Goal: Information Seeking & Learning: Learn about a topic

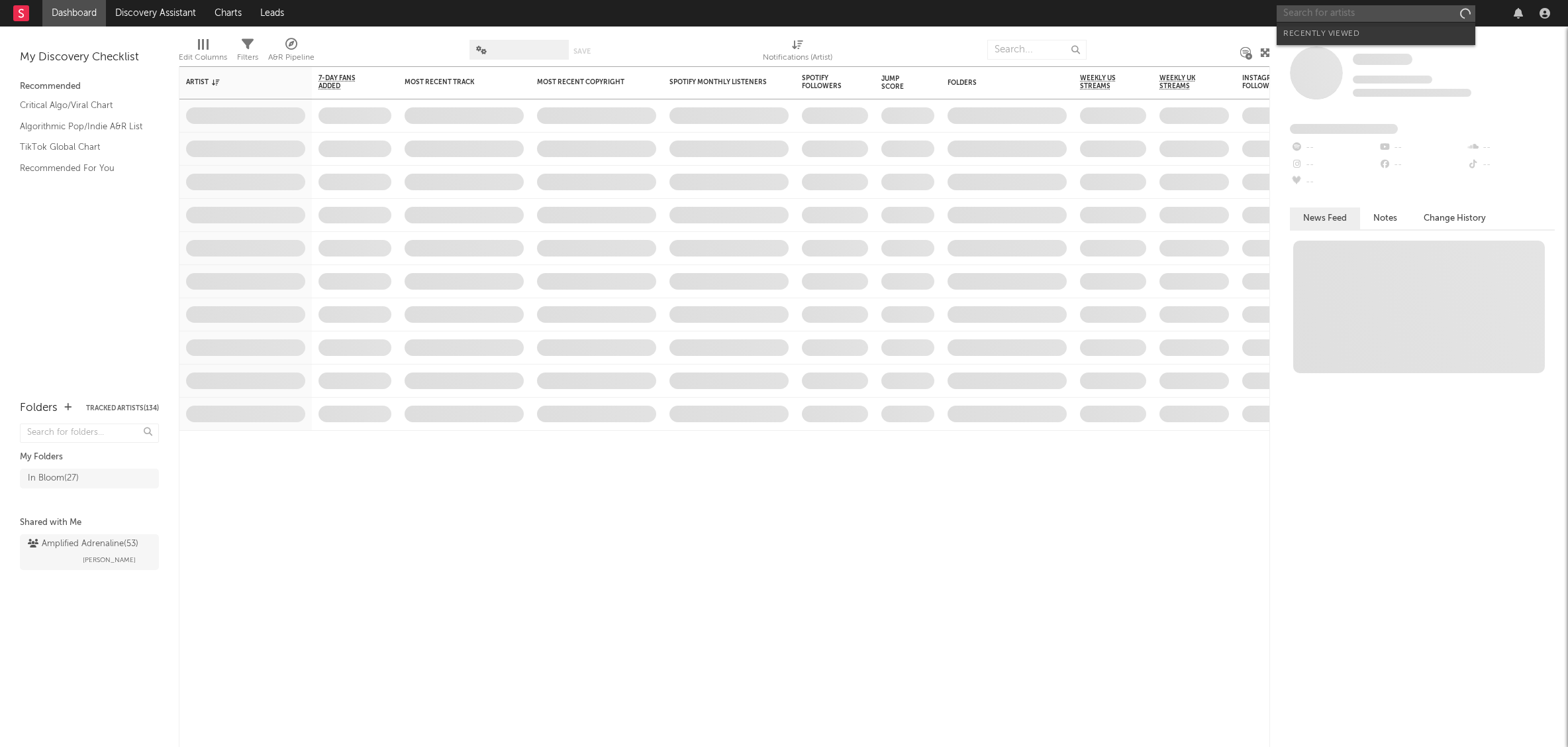
click at [1336, 16] on input "text" at bounding box center [1376, 14] width 198 height 16
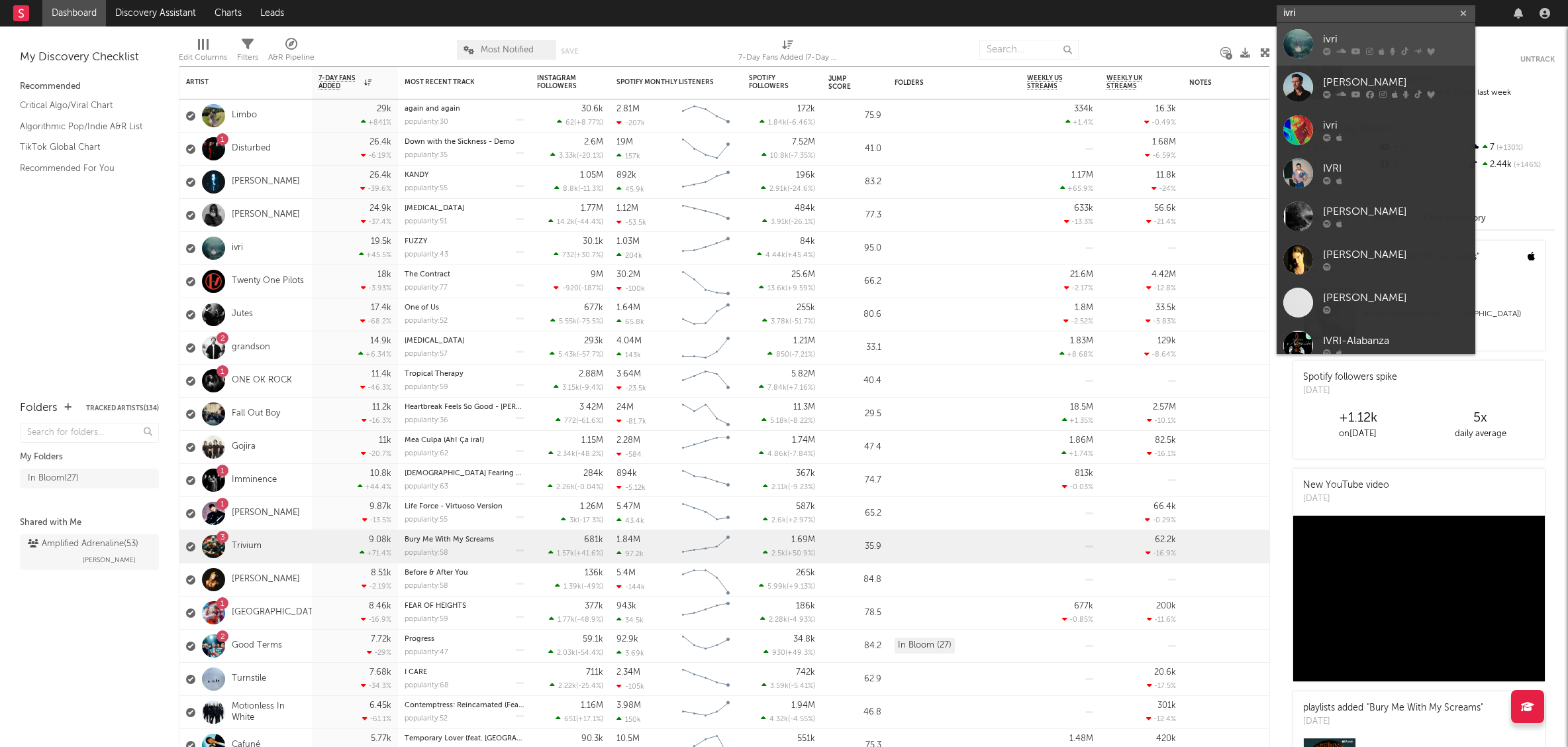
type input "ivri"
click at [1371, 45] on div "ivri" at bounding box center [1396, 39] width 146 height 15
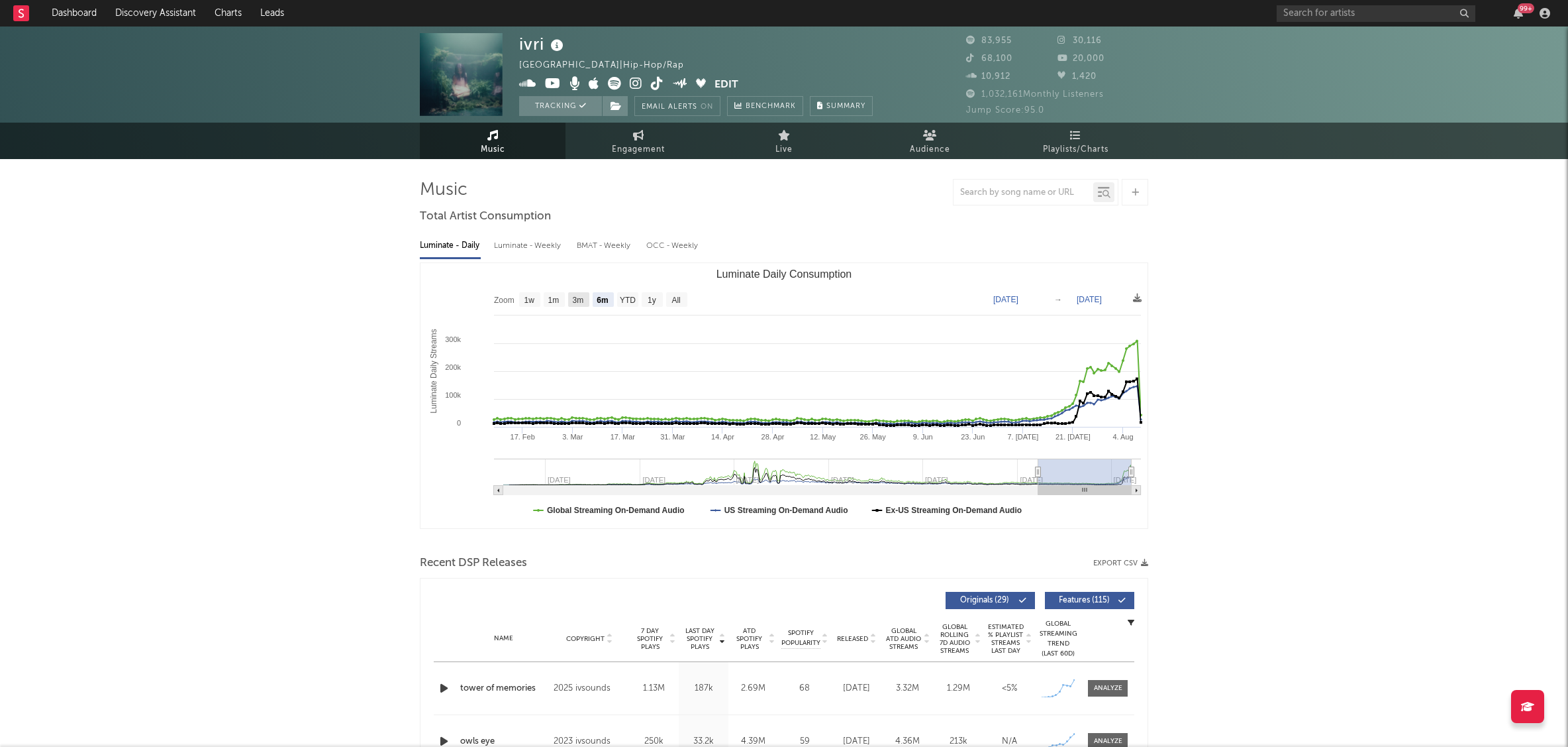
click at [583, 299] on text "3m" at bounding box center [578, 300] width 11 height 9
select select "3m"
type input "[DATE]"
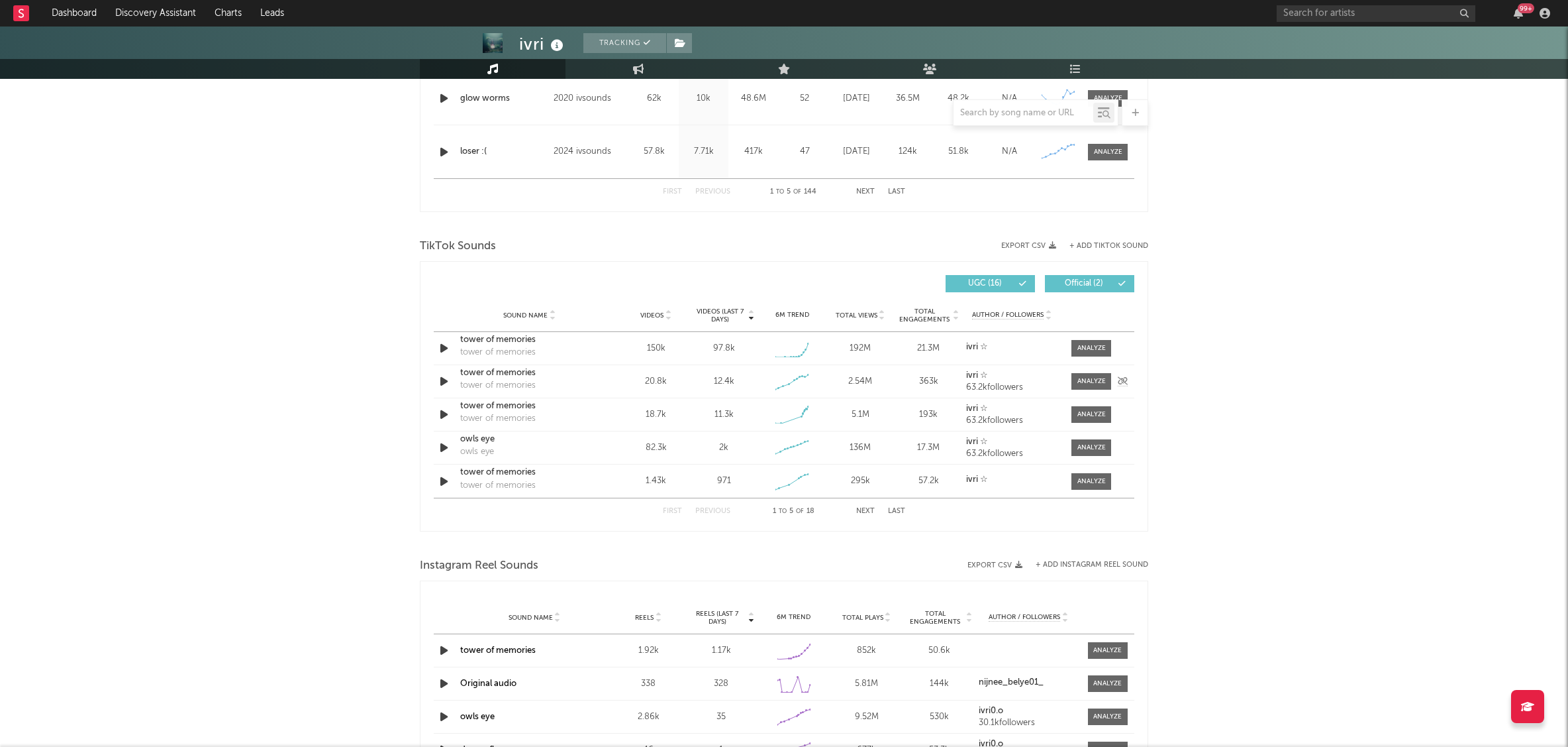
scroll to position [750, 0]
click at [1088, 350] on div at bounding box center [1091, 347] width 28 height 10
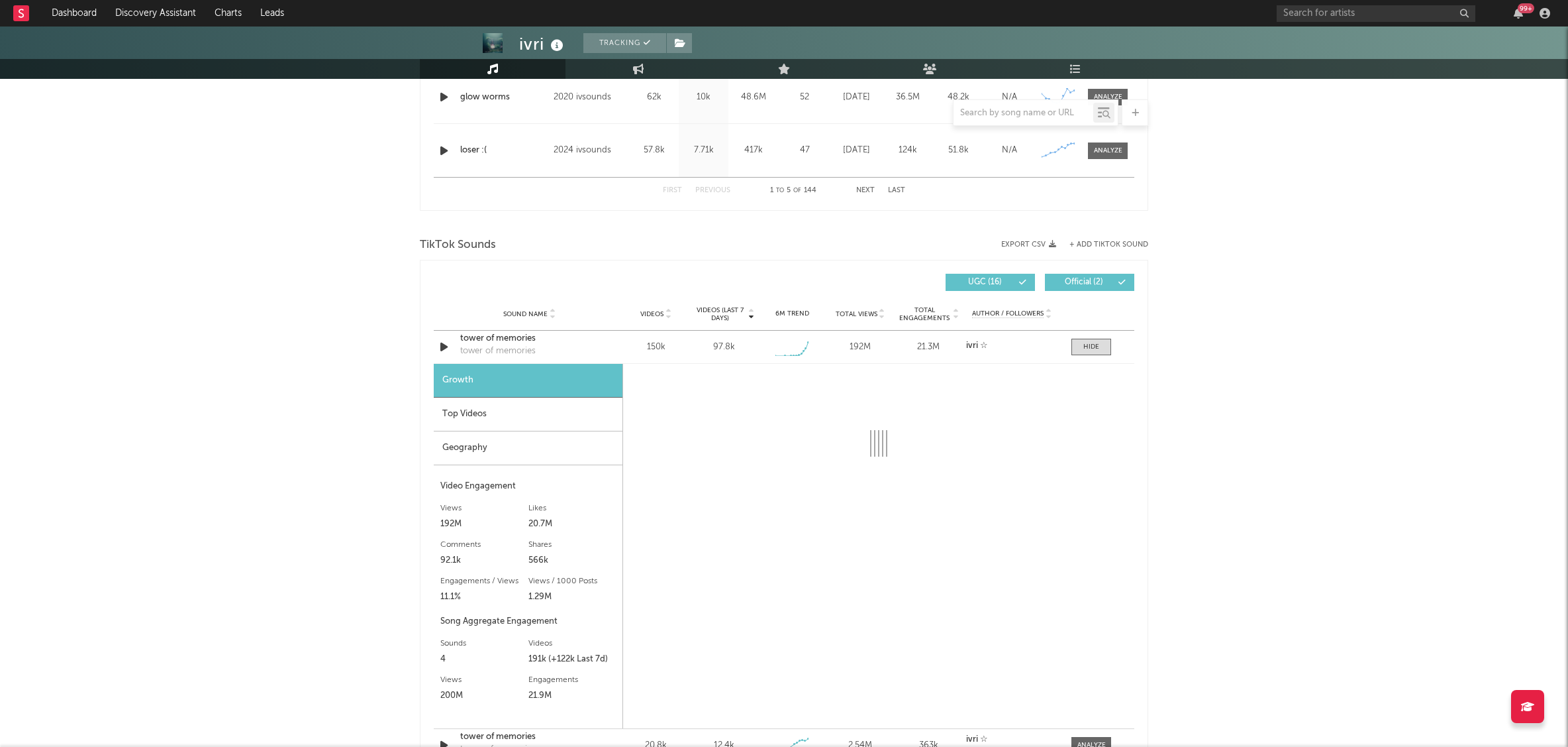
select select "1w"
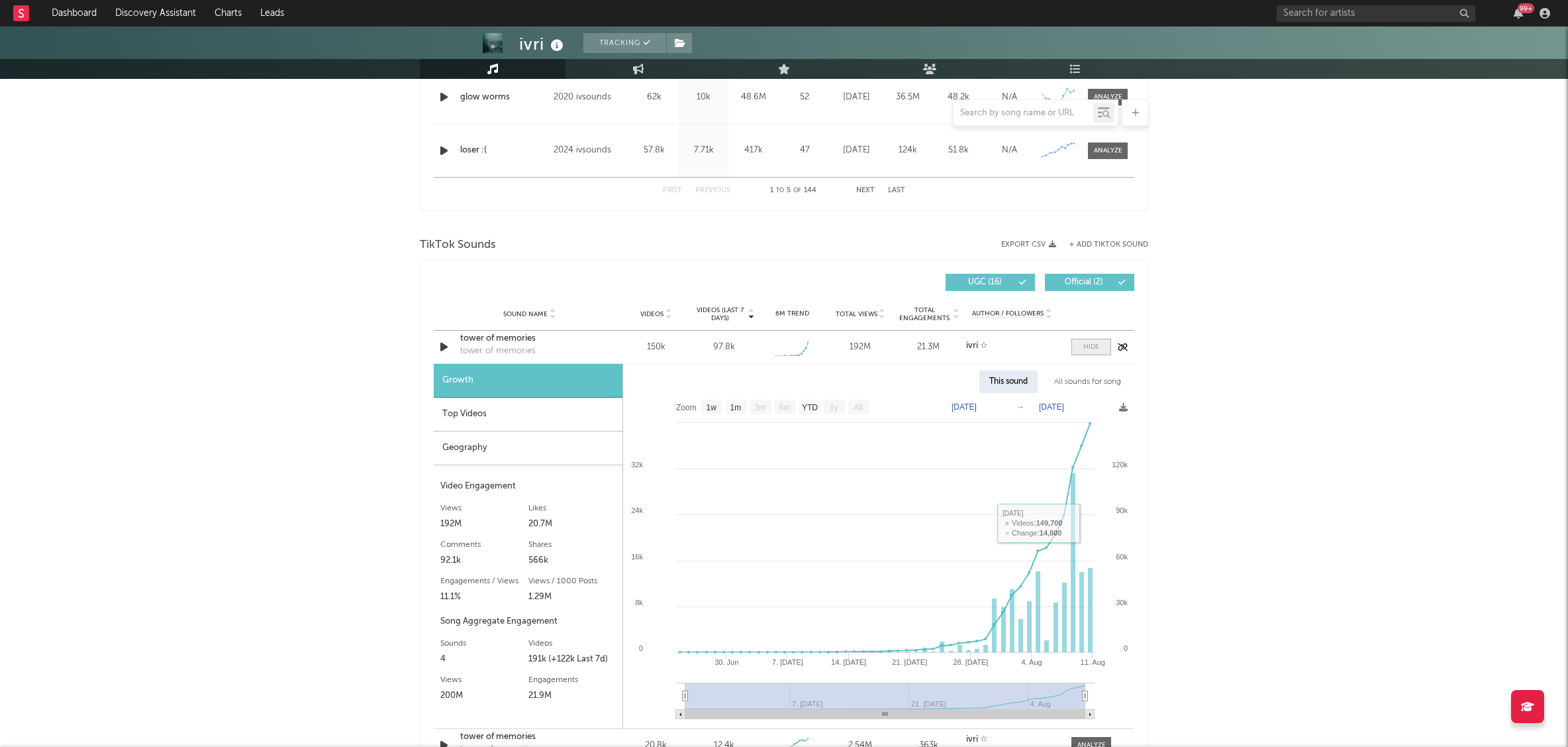
click at [1100, 345] on span at bounding box center [1091, 347] width 40 height 16
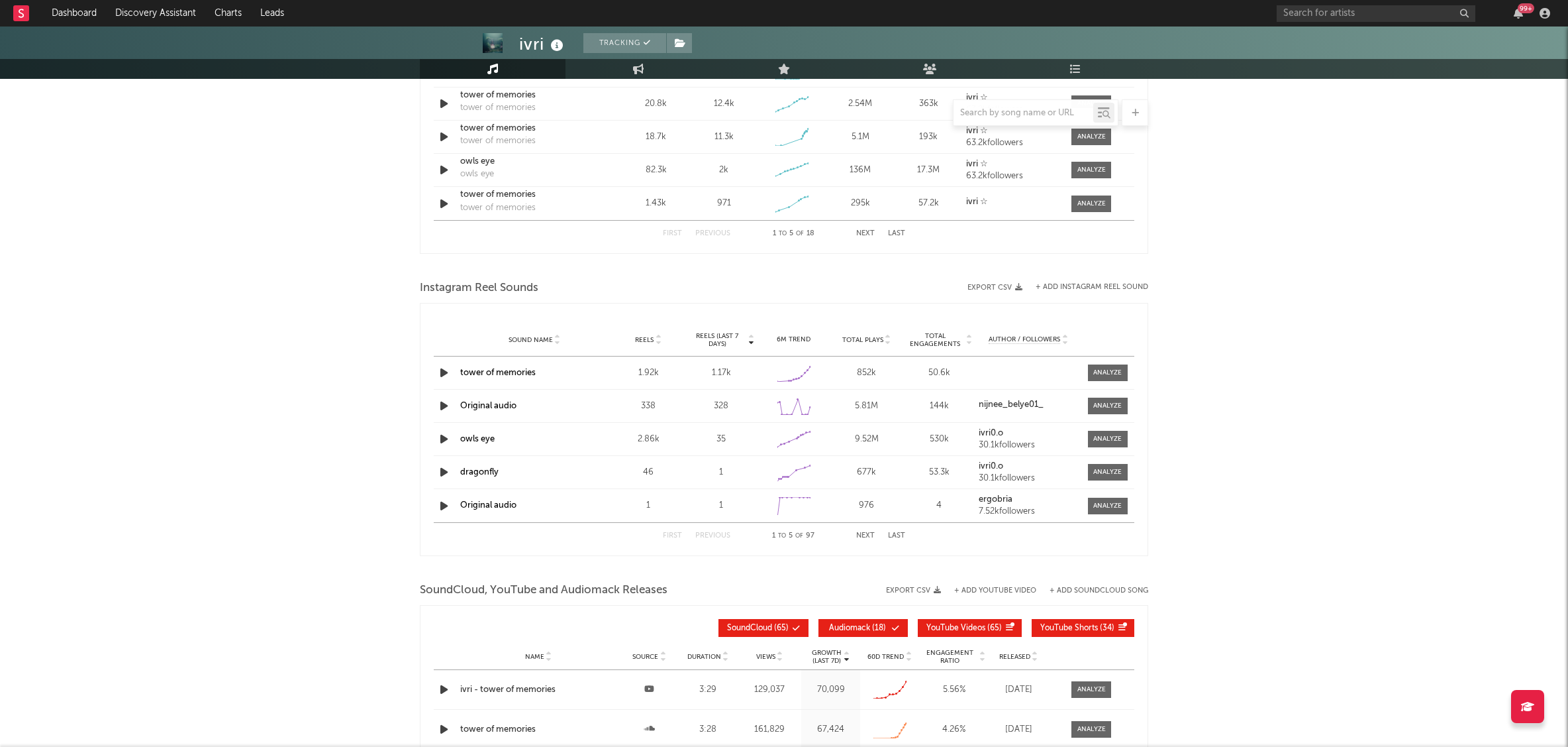
scroll to position [1036, 0]
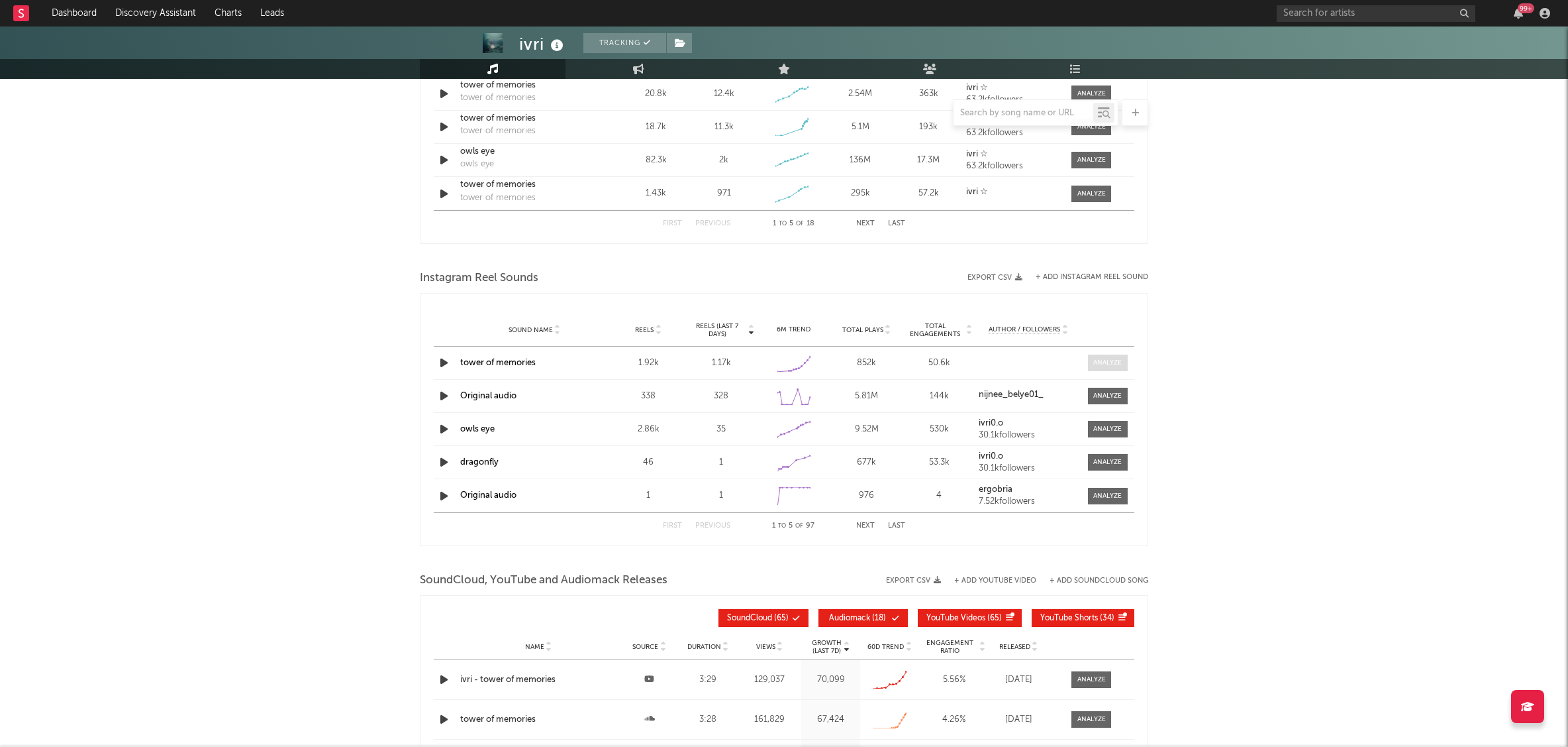
click at [1115, 362] on div at bounding box center [1107, 362] width 28 height 10
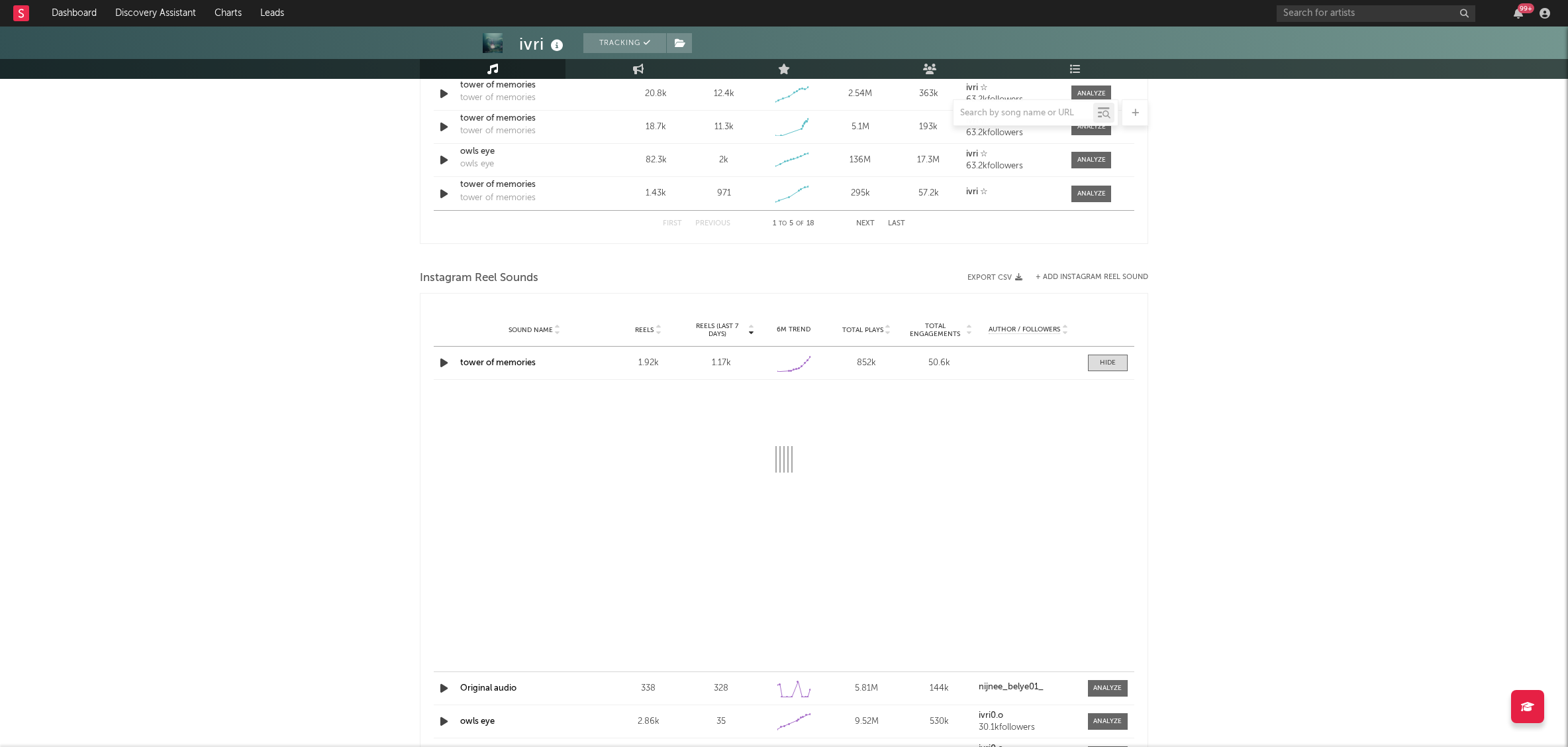
select select "1w"
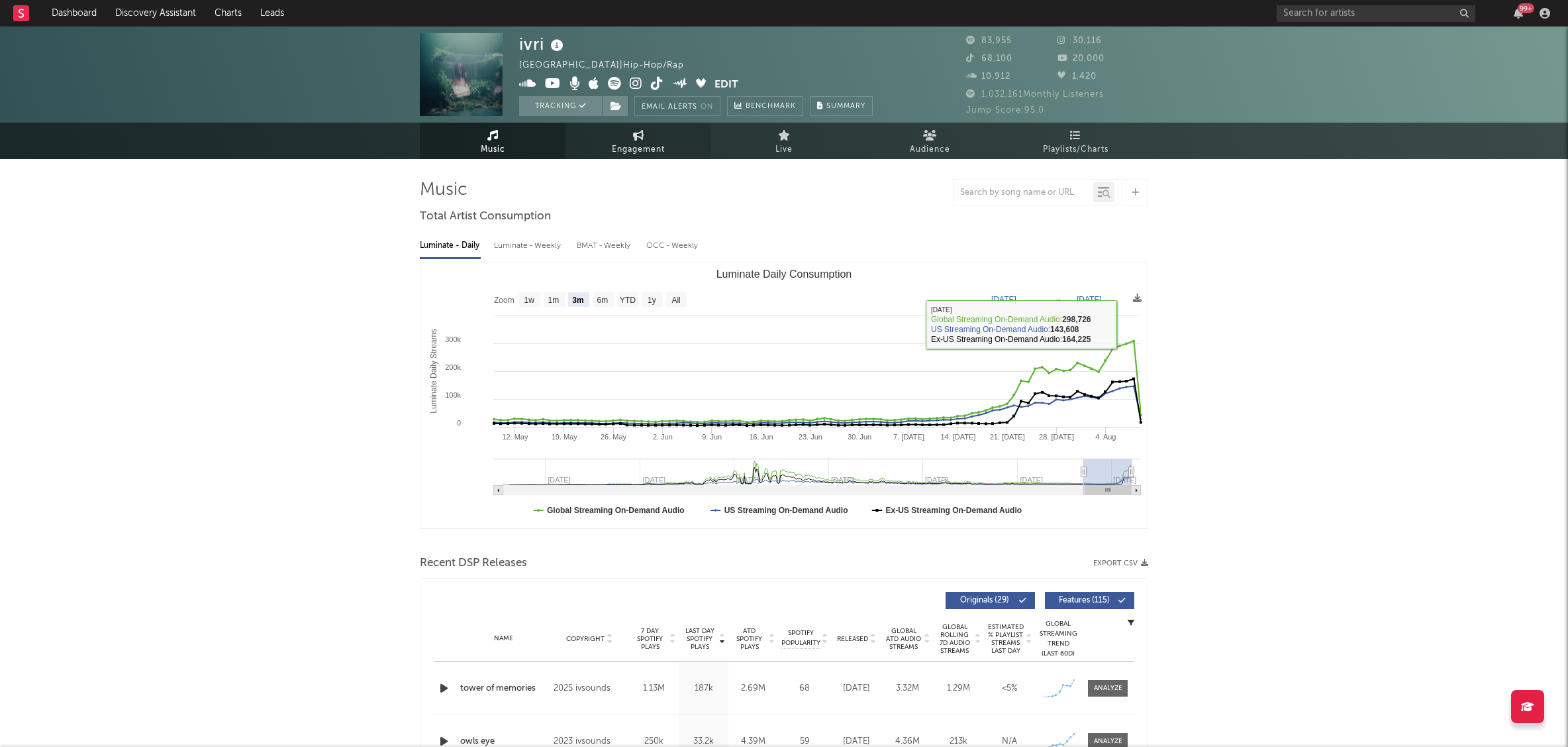
scroll to position [0, 0]
click at [648, 142] on span "Engagement" at bounding box center [638, 149] width 53 height 15
select select "1w"
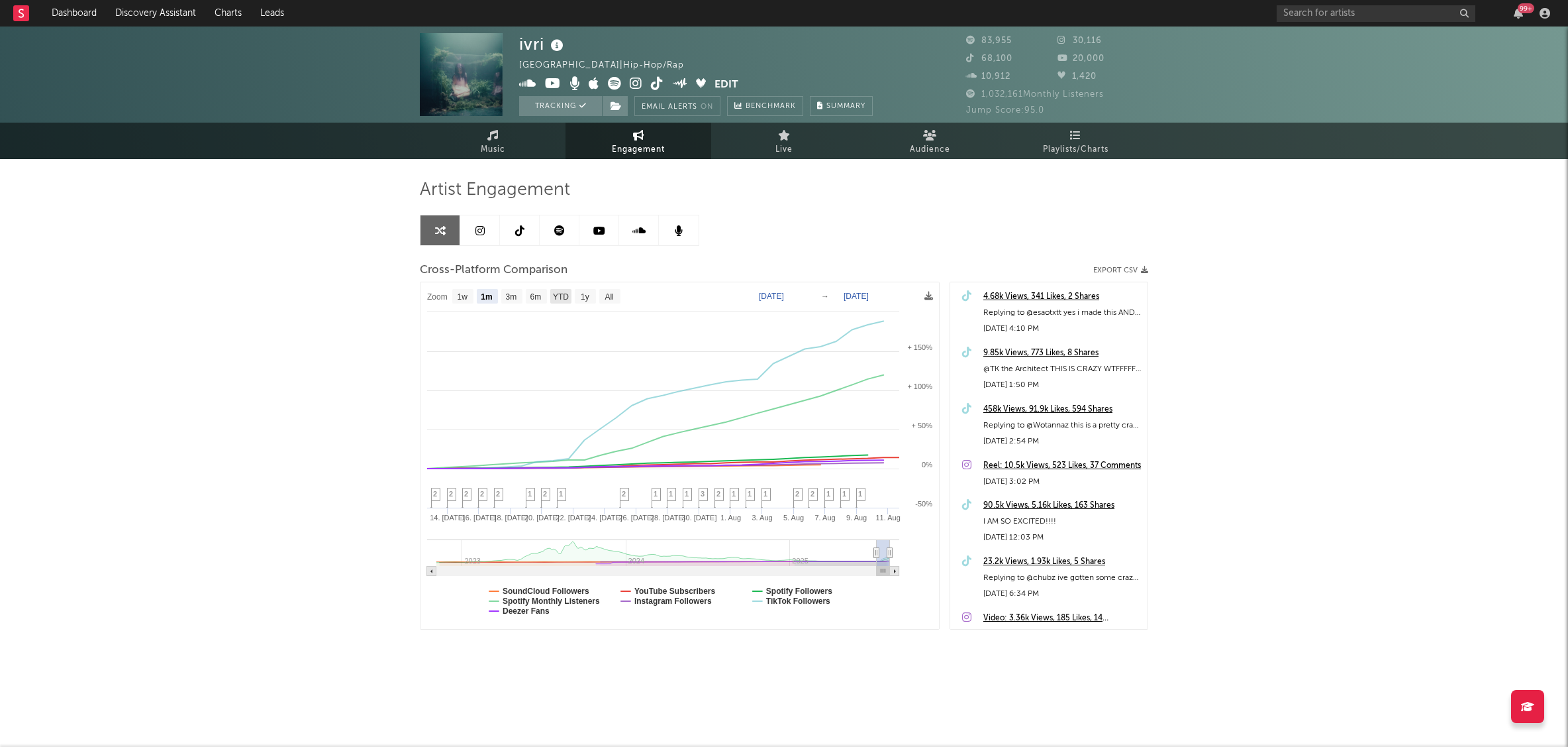
click at [568, 296] on text "YTD" at bounding box center [560, 297] width 15 height 9
select select "YTD"
type input "[DATE]"
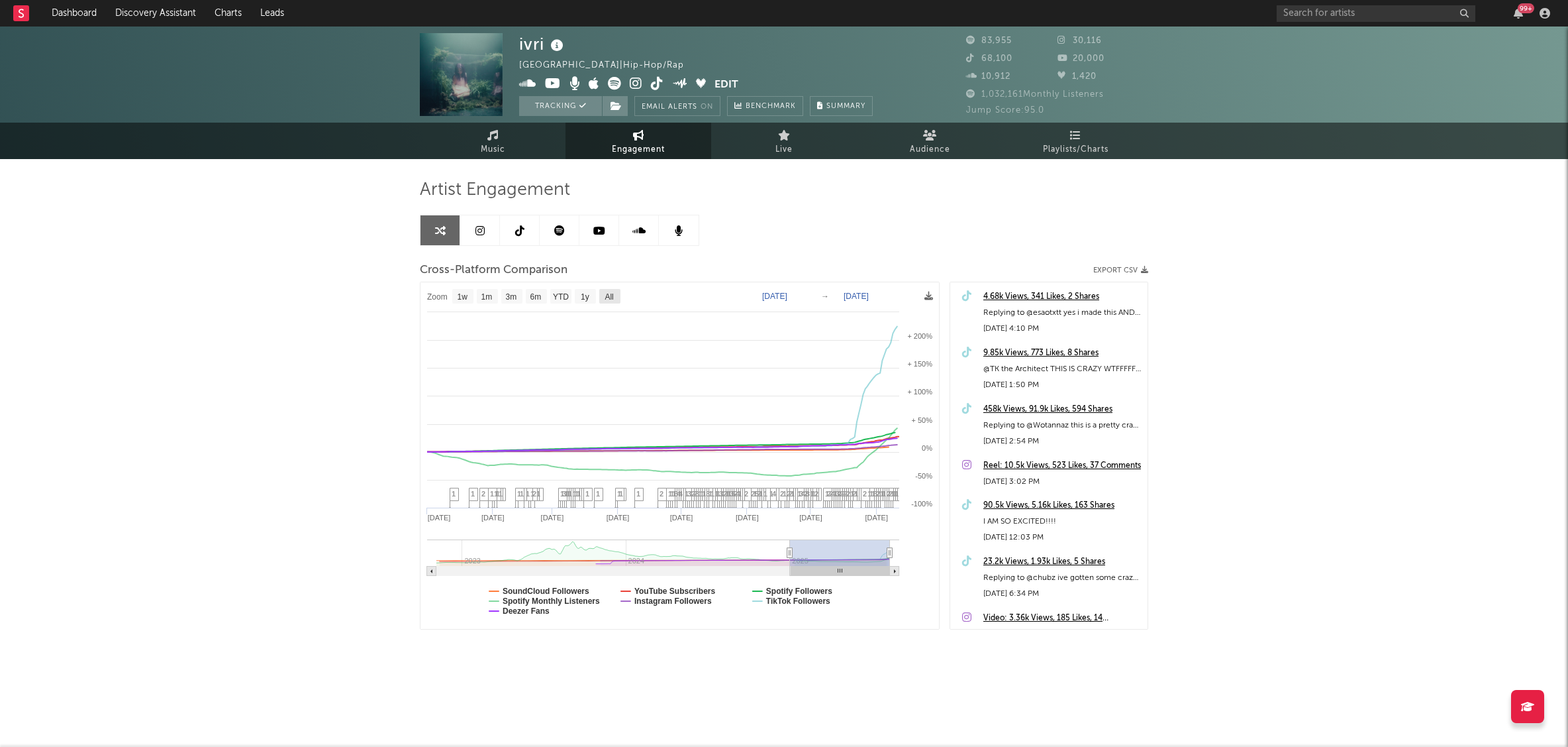
drag, startPoint x: 596, startPoint y: 296, endPoint x: 606, endPoint y: 294, distance: 10.2
click at [607, 294] on text "All" at bounding box center [608, 297] width 8 height 9
select select "All"
type input "[DATE]"
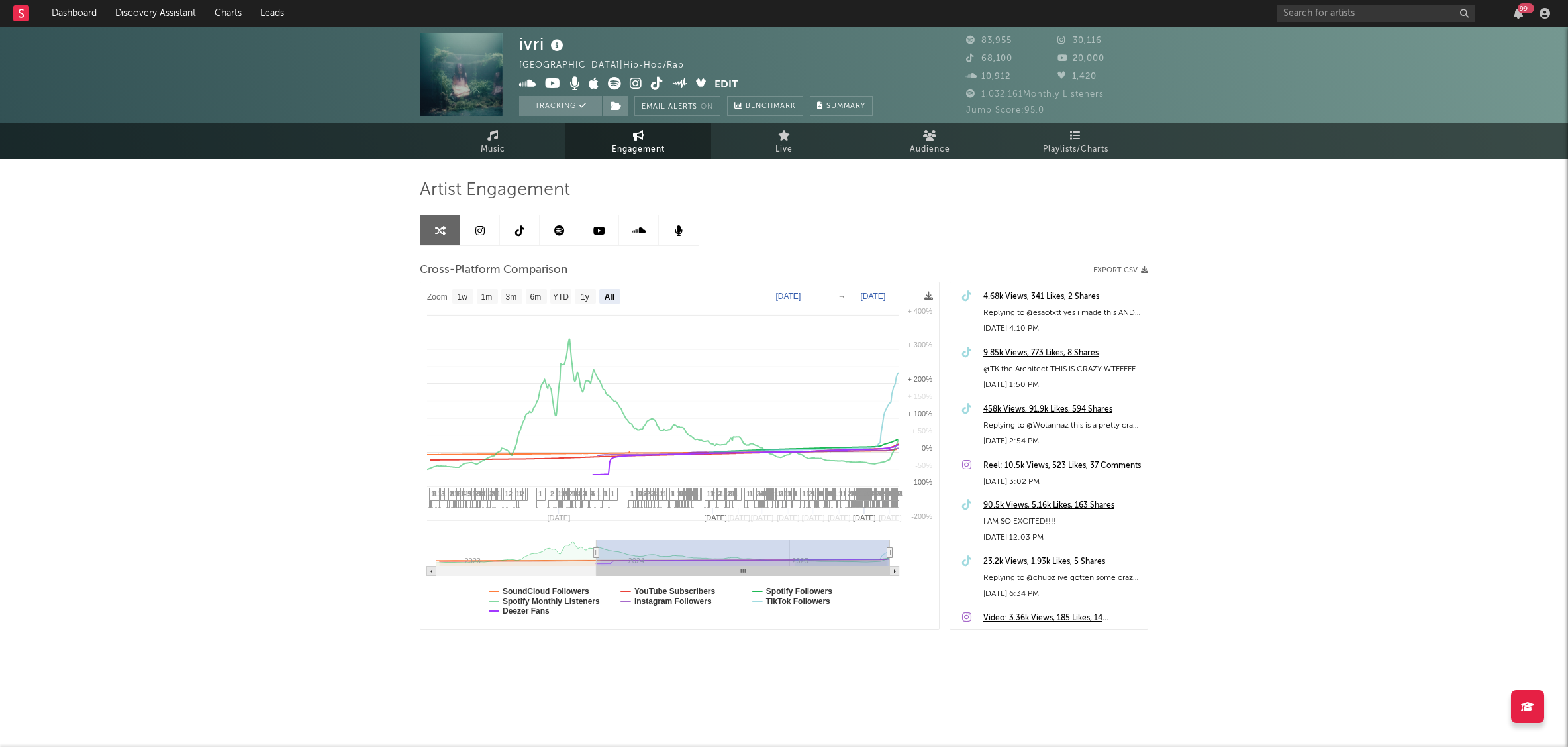
select select "All"
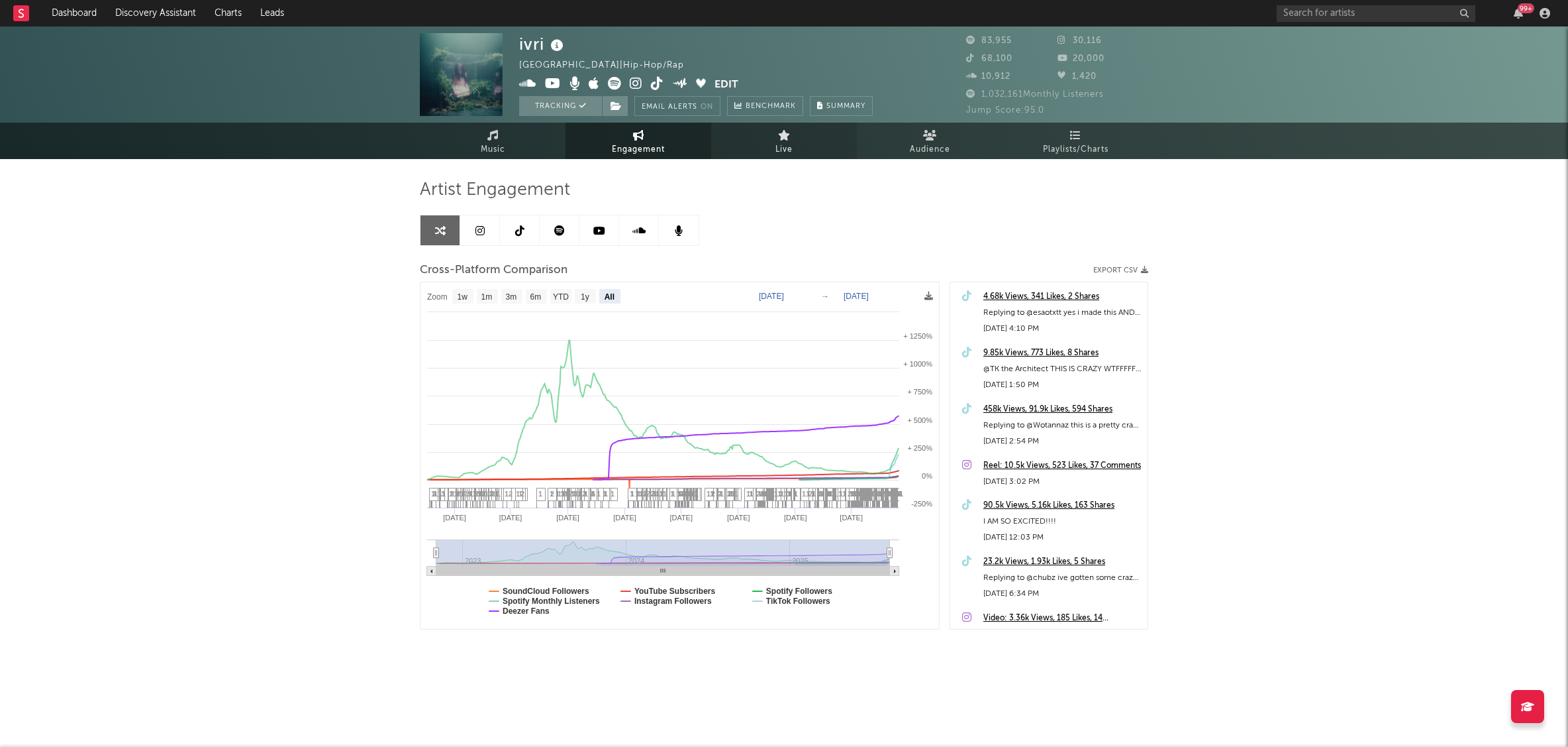
click at [778, 145] on span "Live" at bounding box center [784, 149] width 17 height 15
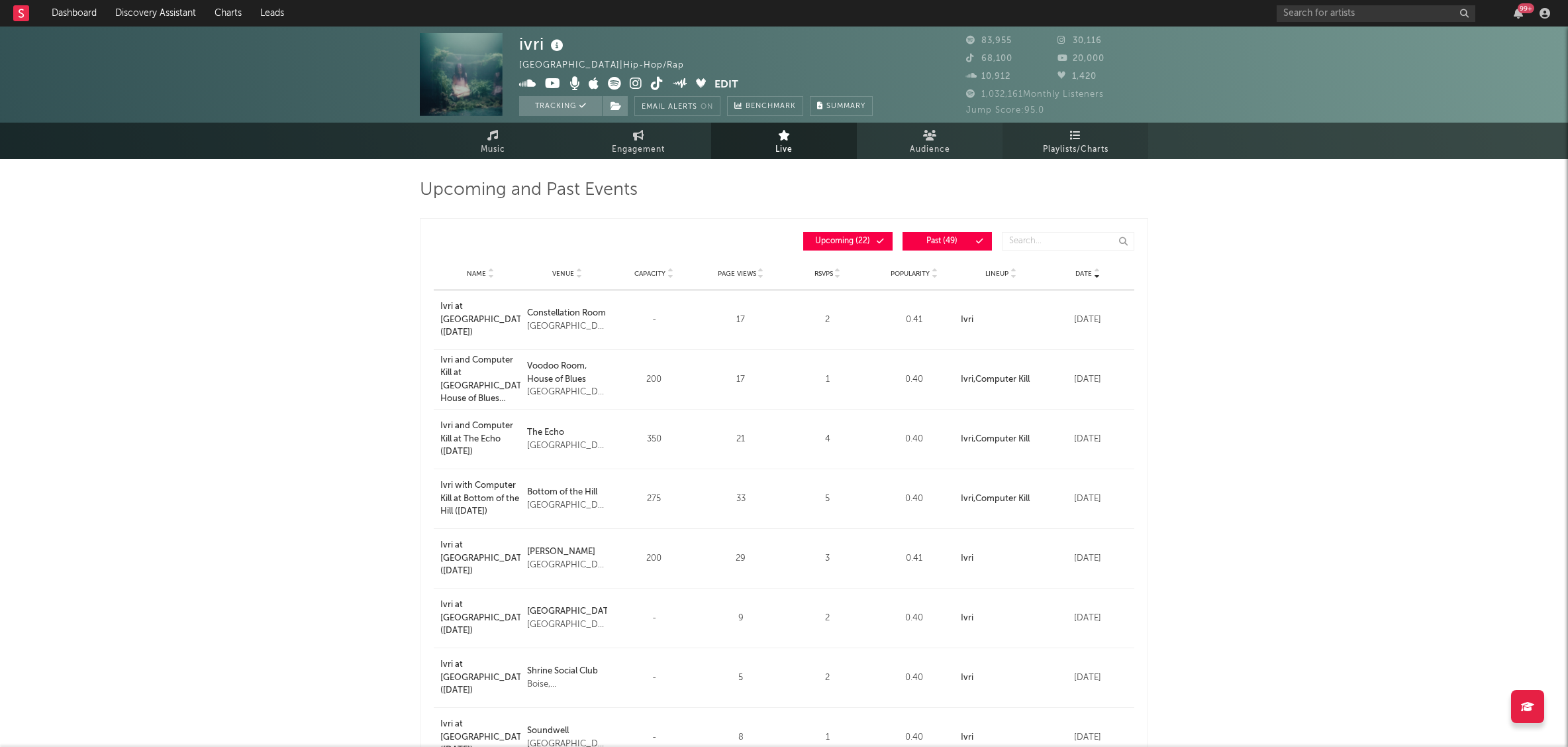
click at [1070, 145] on span "Playlists/Charts" at bounding box center [1076, 149] width 65 height 15
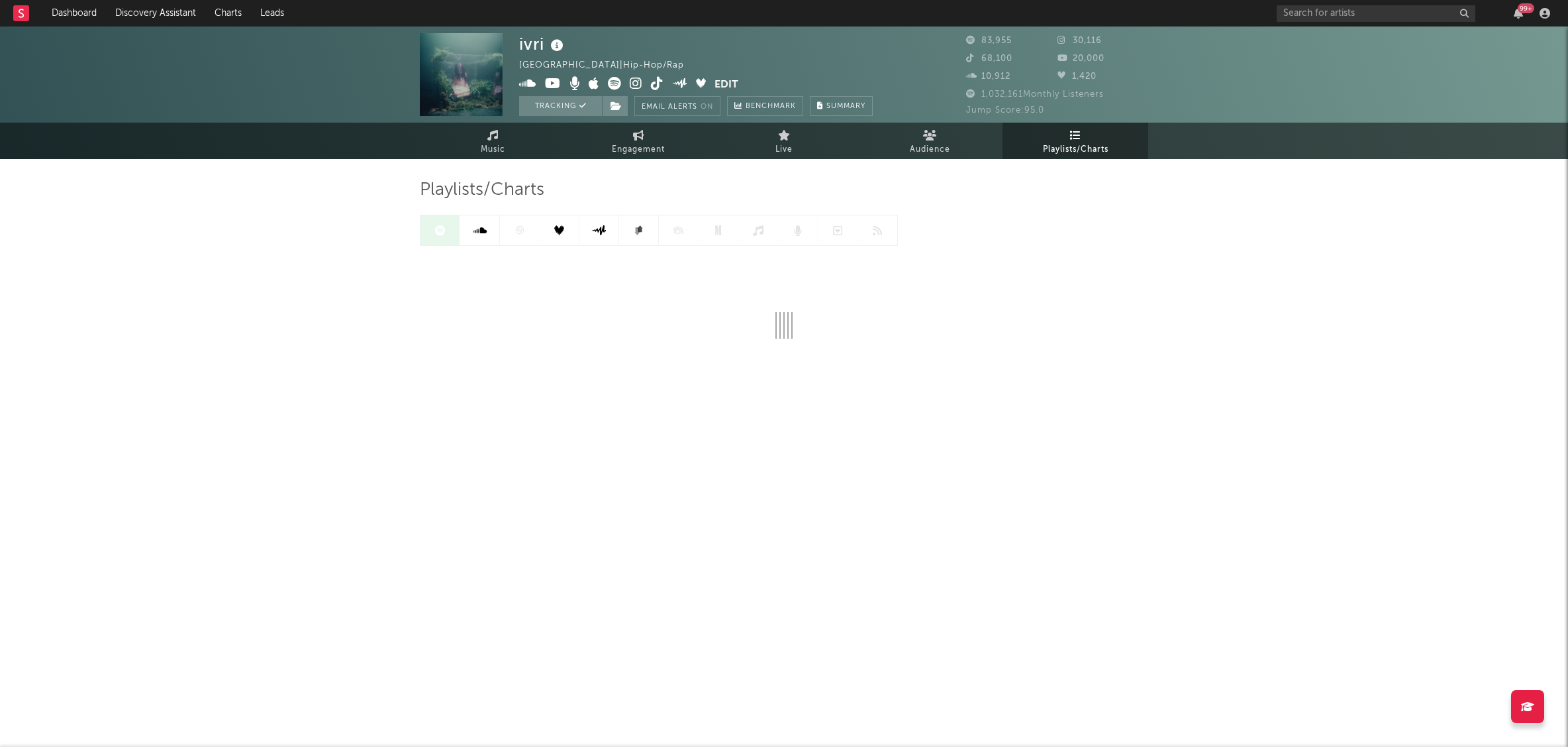
click at [1070, 145] on span "Playlists/Charts" at bounding box center [1076, 149] width 65 height 15
click at [797, 145] on link "Live" at bounding box center [784, 141] width 146 height 36
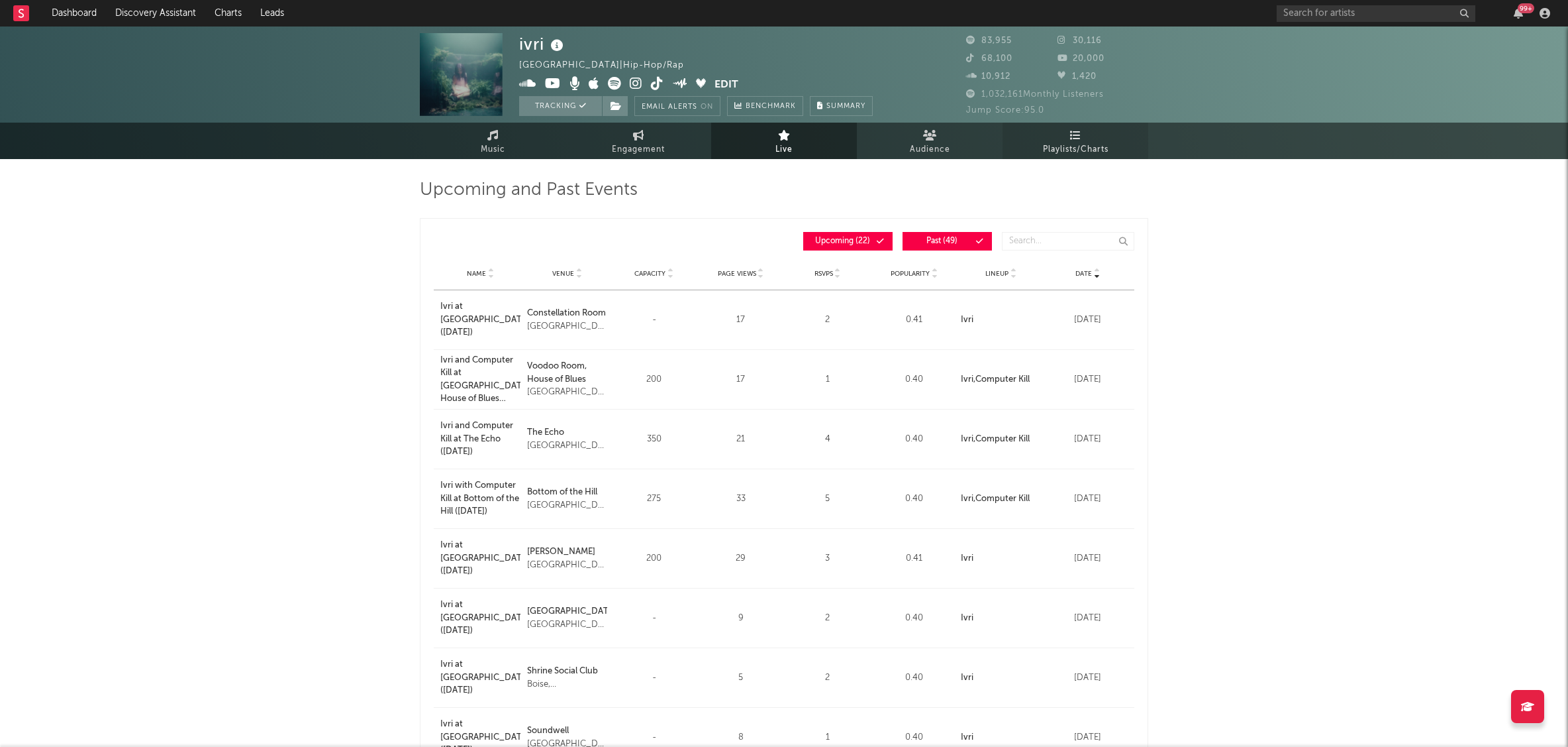
click at [1079, 152] on span "Playlists/Charts" at bounding box center [1076, 149] width 65 height 15
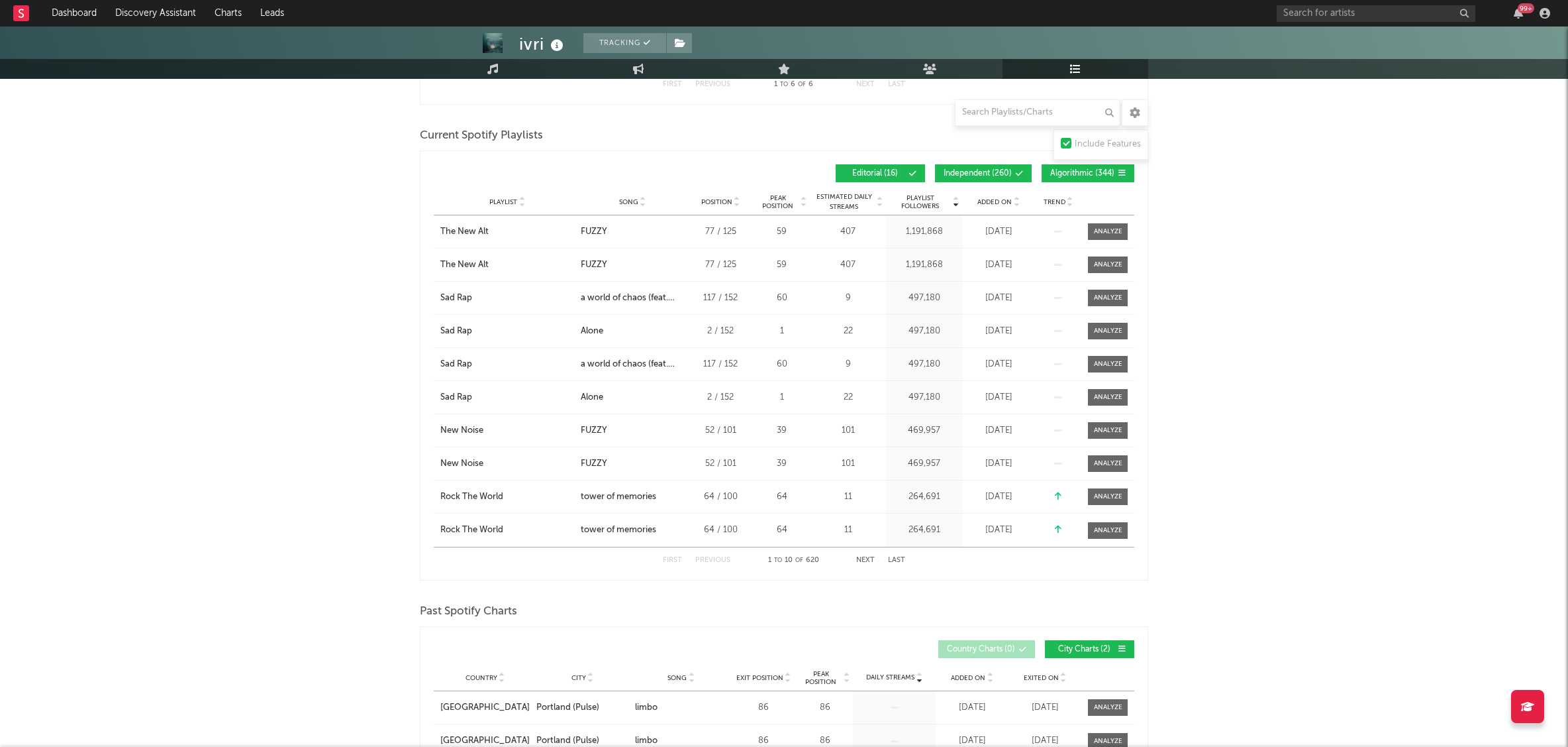
scroll to position [477, 0]
click at [859, 564] on button "Next" at bounding box center [866, 562] width 18 height 7
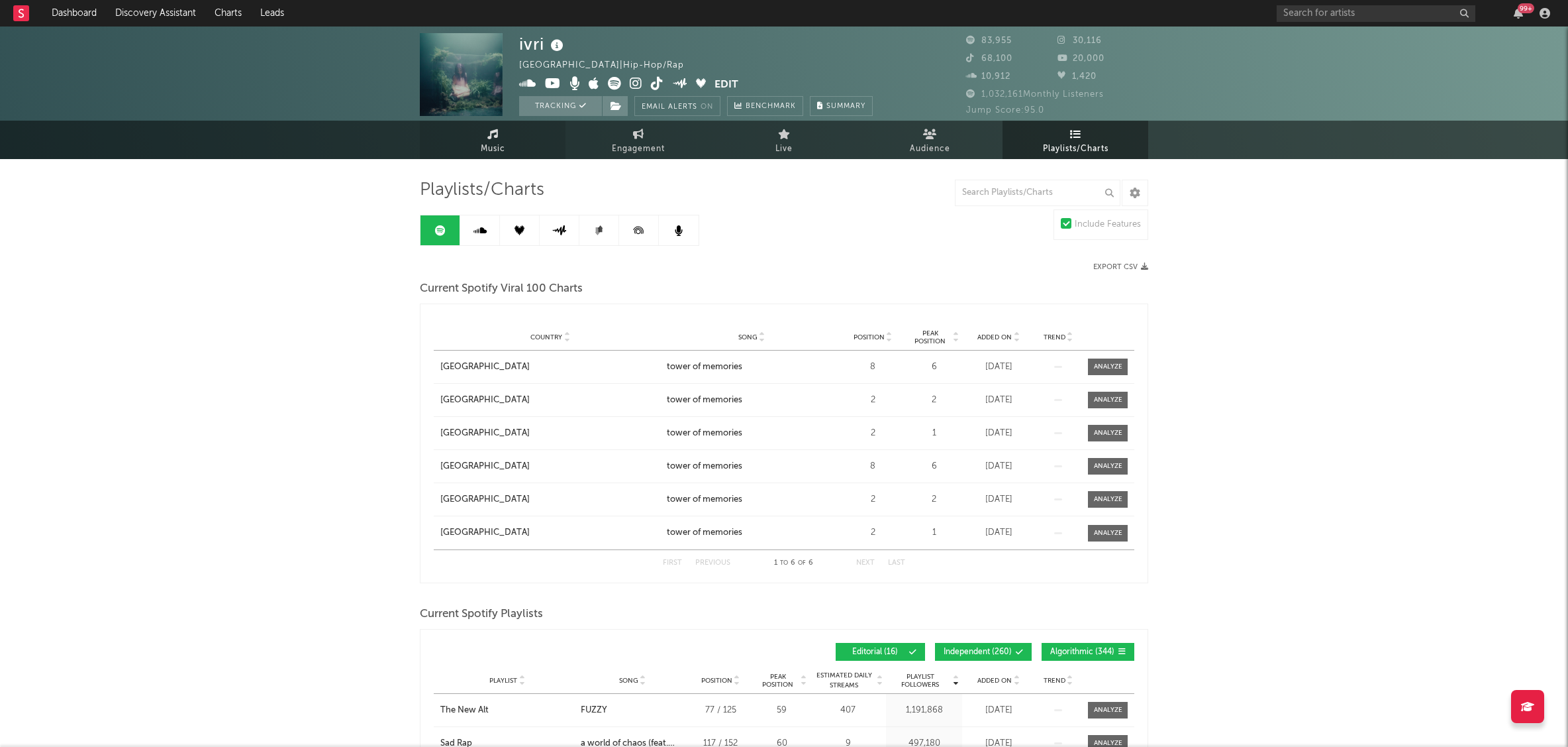
scroll to position [0, 0]
click at [499, 138] on link "Music" at bounding box center [493, 141] width 146 height 36
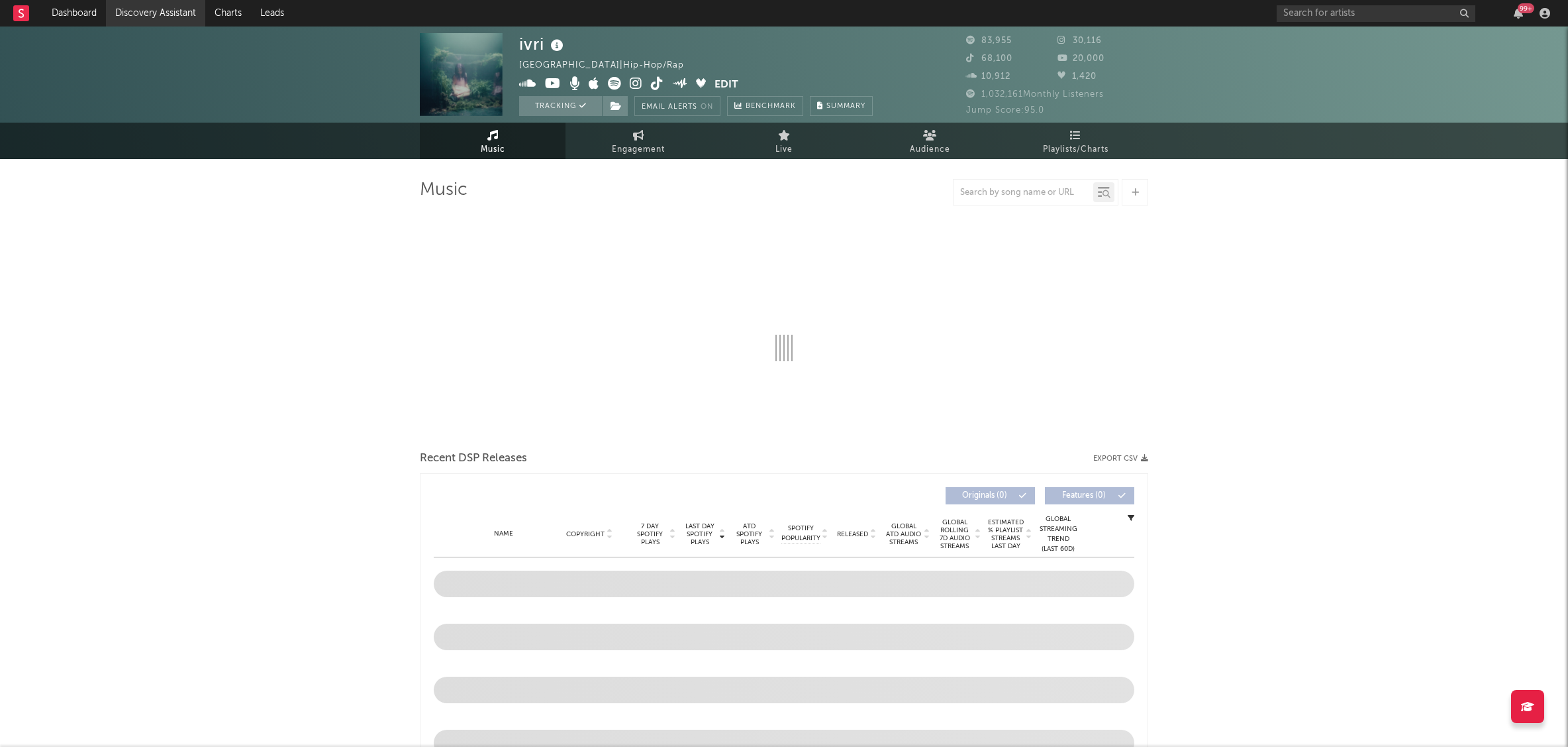
select select "6m"
